Goal: Connect with others: Connect with others

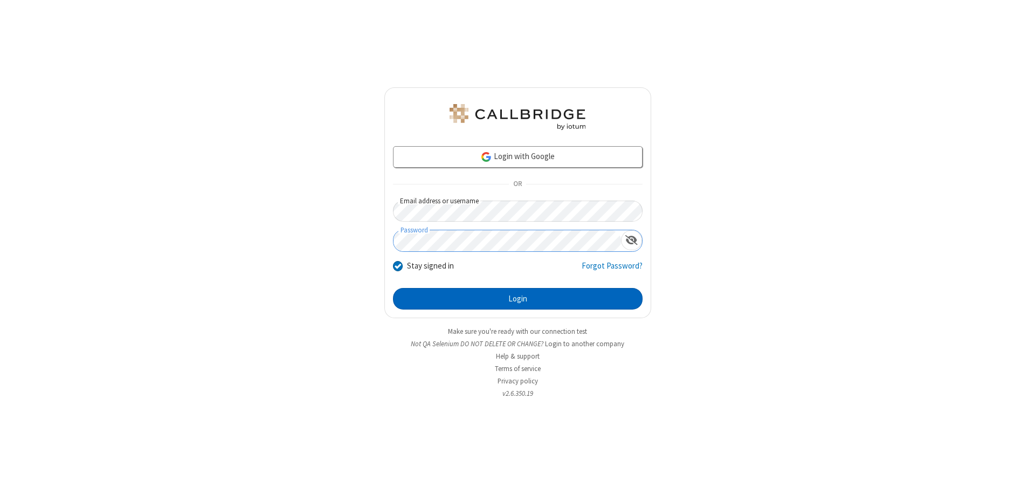
click at [518, 299] on button "Login" at bounding box center [518, 299] width 250 height 22
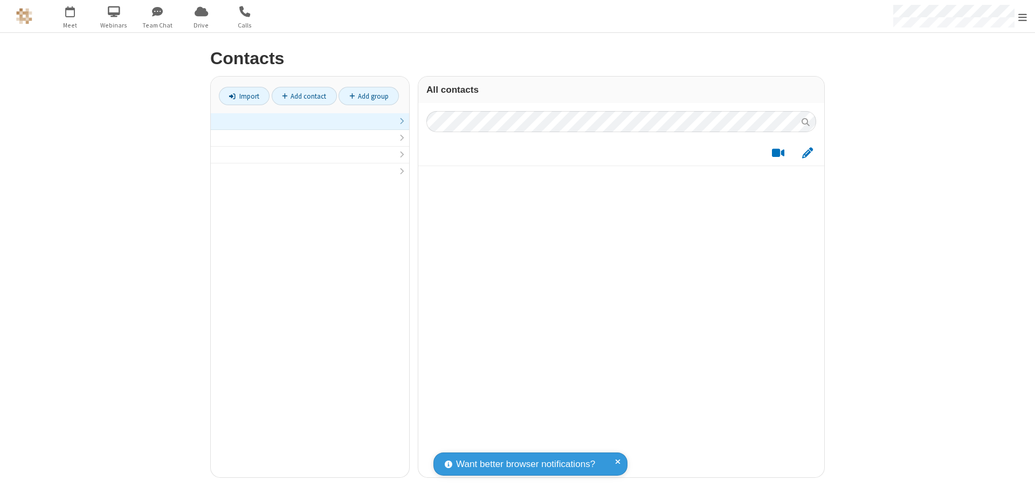
click at [310, 127] on link at bounding box center [310, 121] width 198 height 17
click at [304, 96] on link "Add contact" at bounding box center [304, 96] width 65 height 18
